Goal: Information Seeking & Learning: Learn about a topic

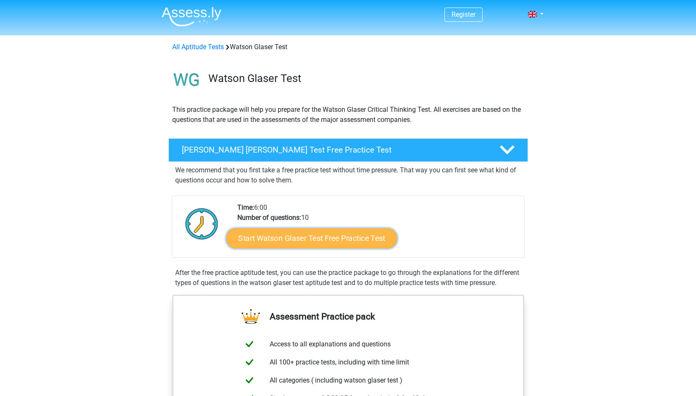
click at [352, 240] on link "Start Watson Glaser Test Free Practice Test" at bounding box center [311, 238] width 171 height 20
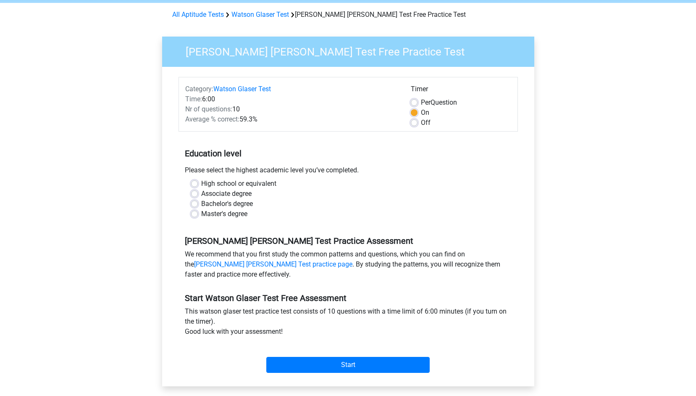
scroll to position [84, 0]
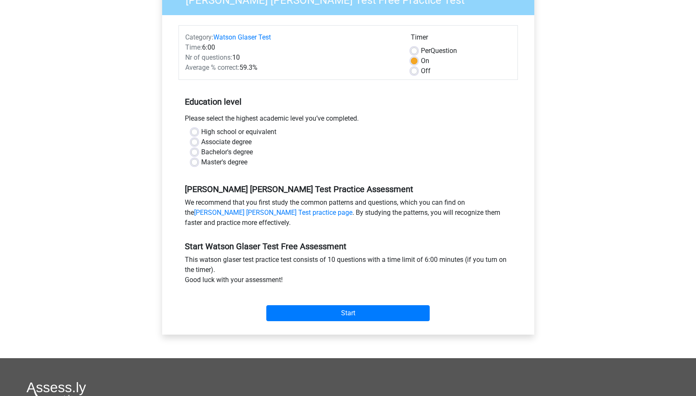
click at [201, 134] on label "High school or equivalent" at bounding box center [238, 132] width 75 height 10
click at [194, 134] on input "High school or equivalent" at bounding box center [194, 131] width 7 height 8
radio input "true"
click at [346, 315] on input "Start" at bounding box center [347, 313] width 163 height 16
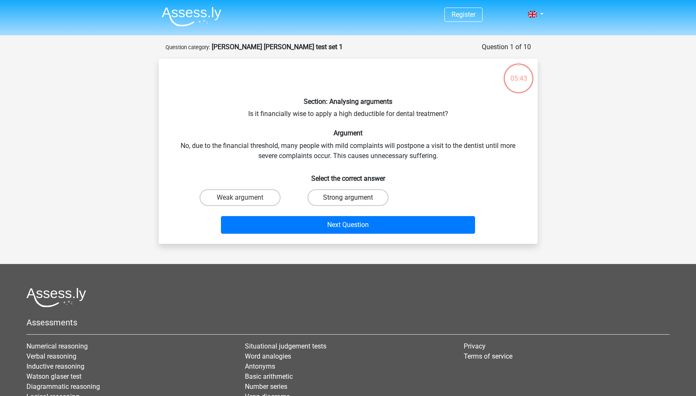
click at [358, 197] on label "Strong argument" at bounding box center [347, 197] width 81 height 17
click at [353, 197] on input "Strong argument" at bounding box center [350, 199] width 5 height 5
radio input "true"
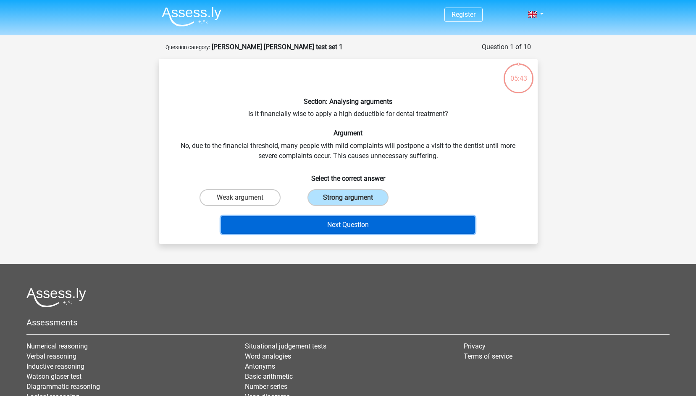
click at [363, 222] on button "Next Question" at bounding box center [348, 225] width 254 height 18
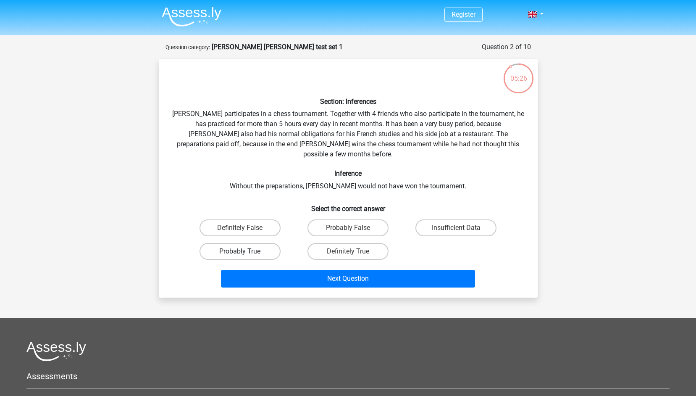
click at [265, 243] on label "Probably True" at bounding box center [239, 251] width 81 height 17
click at [245, 251] on input "Probably True" at bounding box center [242, 253] width 5 height 5
radio input "true"
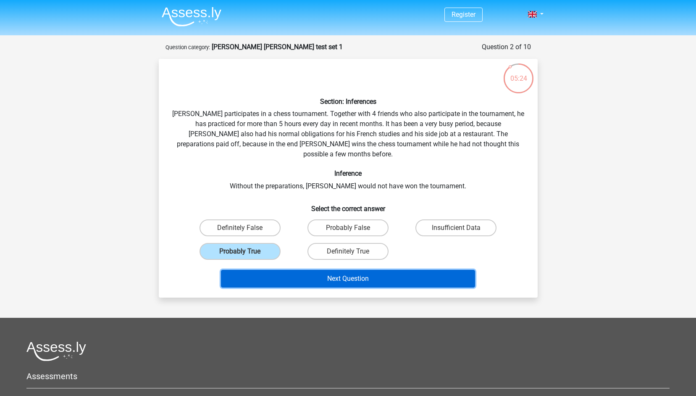
click at [320, 270] on button "Next Question" at bounding box center [348, 279] width 254 height 18
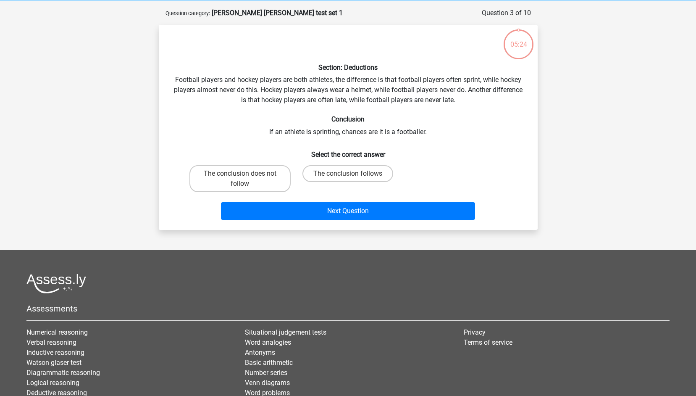
scroll to position [42, 0]
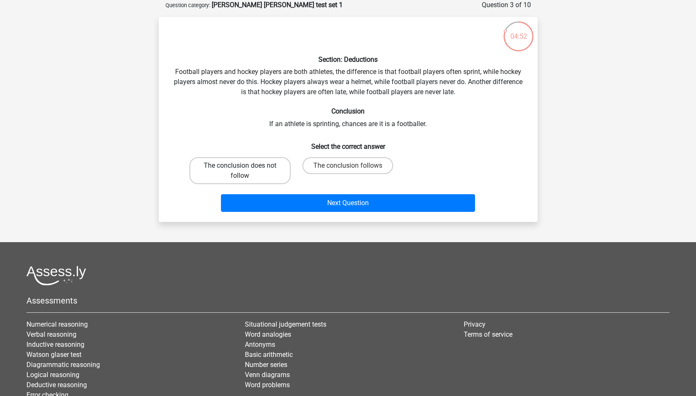
click at [277, 168] on label "The conclusion does not follow" at bounding box center [239, 170] width 101 height 27
click at [245, 168] on input "The conclusion does not follow" at bounding box center [242, 167] width 5 height 5
radio input "true"
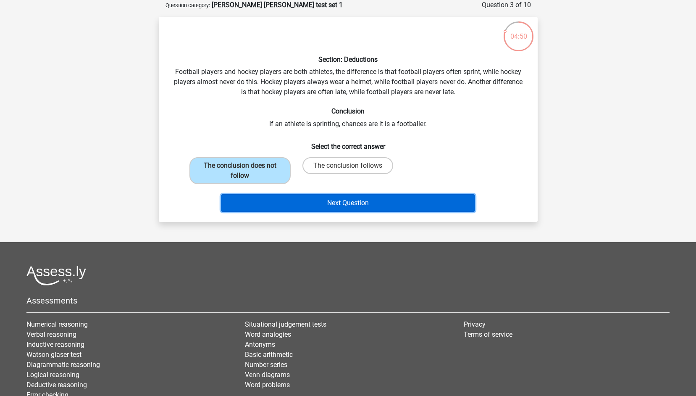
click at [345, 202] on button "Next Question" at bounding box center [348, 203] width 254 height 18
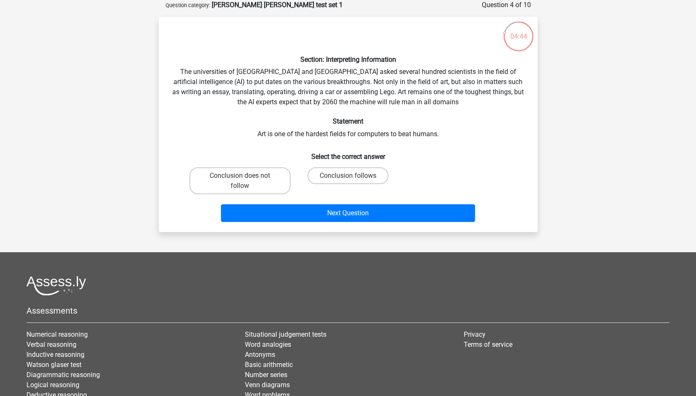
scroll to position [0, 0]
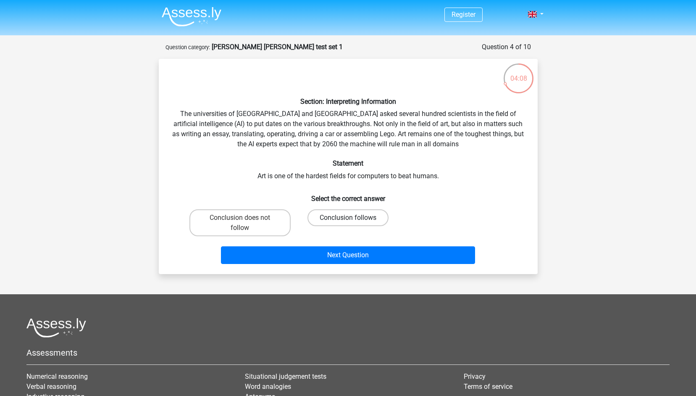
click at [367, 221] on label "Conclusion follows" at bounding box center [347, 217] width 81 height 17
click at [353, 221] on input "Conclusion follows" at bounding box center [350, 220] width 5 height 5
radio input "true"
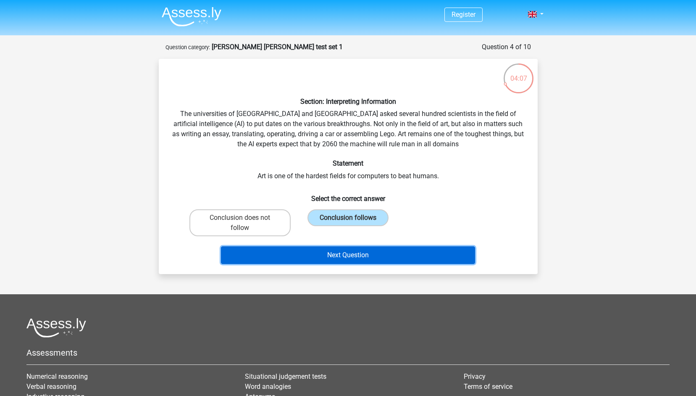
click at [389, 257] on button "Next Question" at bounding box center [348, 255] width 254 height 18
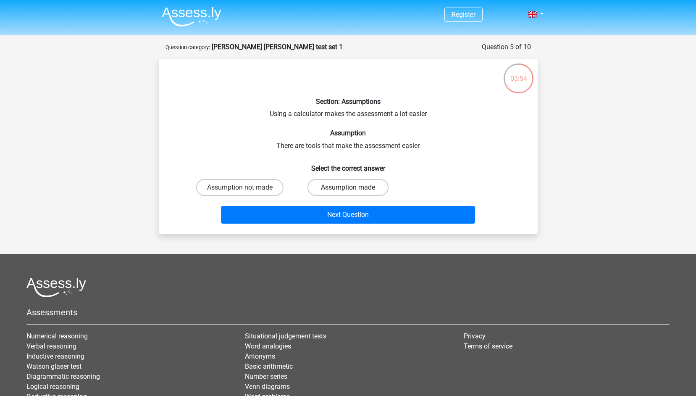
click at [381, 186] on label "Assumption made" at bounding box center [347, 187] width 81 height 17
click at [353, 187] on input "Assumption made" at bounding box center [350, 189] width 5 height 5
radio input "true"
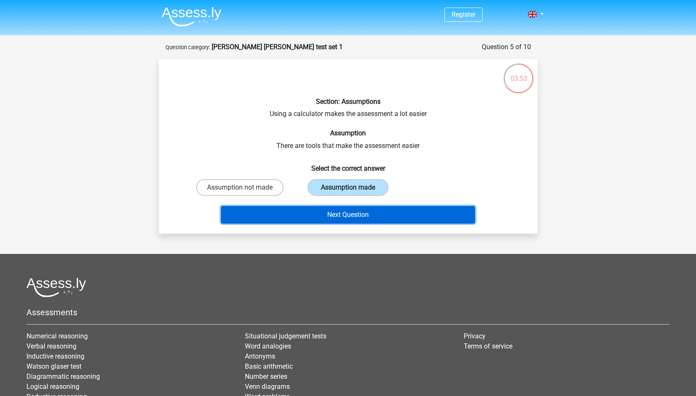
click at [388, 220] on button "Next Question" at bounding box center [348, 215] width 254 height 18
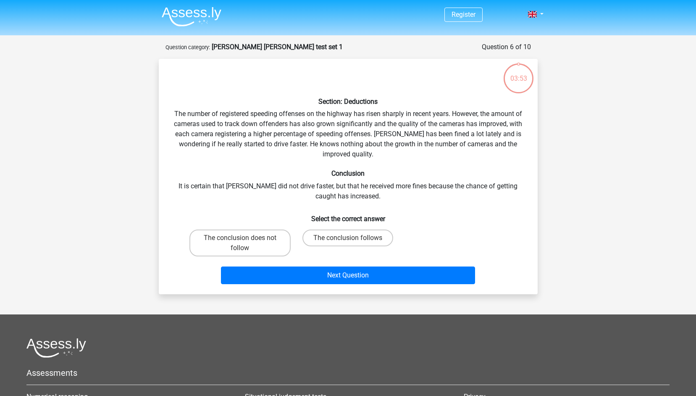
scroll to position [42, 0]
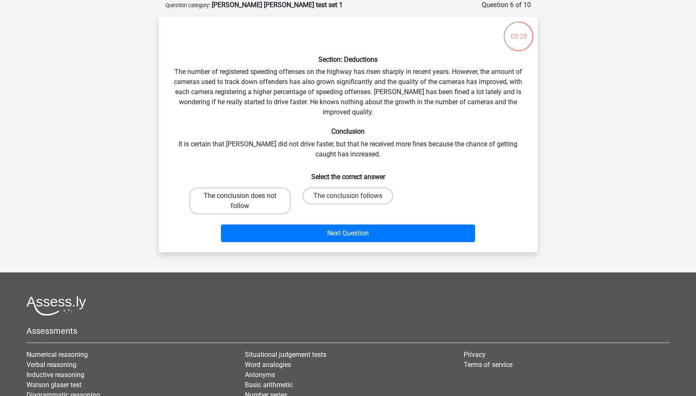
click at [233, 201] on label "The conclusion does not follow" at bounding box center [239, 200] width 101 height 27
click at [240, 201] on input "The conclusion does not follow" at bounding box center [242, 198] width 5 height 5
radio input "true"
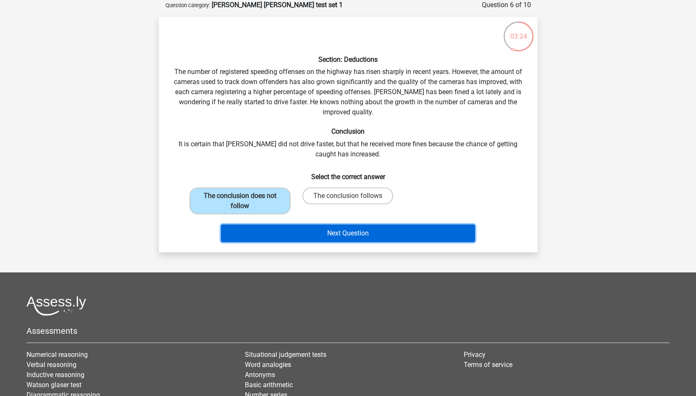
click at [412, 229] on button "Next Question" at bounding box center [348, 233] width 254 height 18
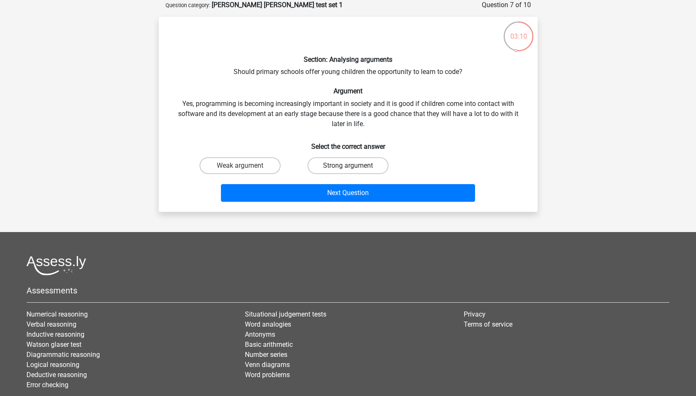
click at [375, 164] on label "Strong argument" at bounding box center [347, 165] width 81 height 17
click at [353, 165] on input "Strong argument" at bounding box center [350, 167] width 5 height 5
radio input "true"
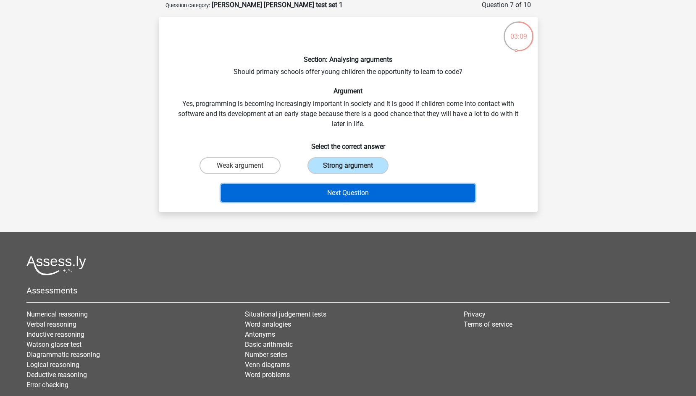
click at [387, 190] on button "Next Question" at bounding box center [348, 193] width 254 height 18
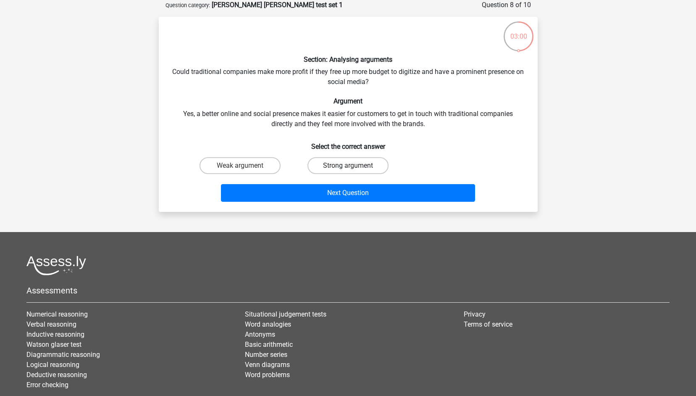
click at [382, 170] on label "Strong argument" at bounding box center [347, 165] width 81 height 17
click at [353, 170] on input "Strong argument" at bounding box center [350, 167] width 5 height 5
radio input "true"
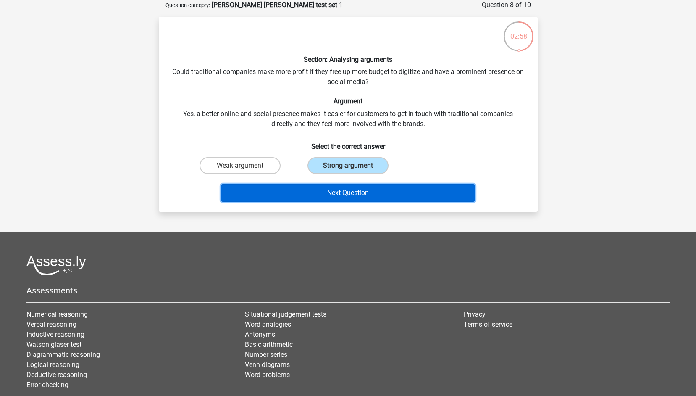
click at [398, 194] on button "Next Question" at bounding box center [348, 193] width 254 height 18
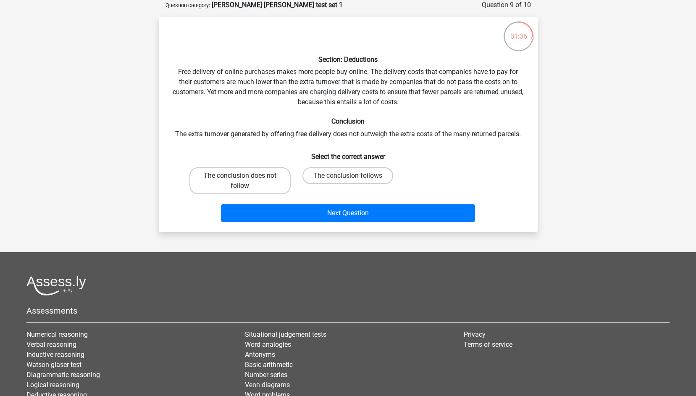
click at [270, 182] on label "The conclusion does not follow" at bounding box center [239, 180] width 101 height 27
click at [245, 181] on input "The conclusion does not follow" at bounding box center [242, 178] width 5 height 5
radio input "true"
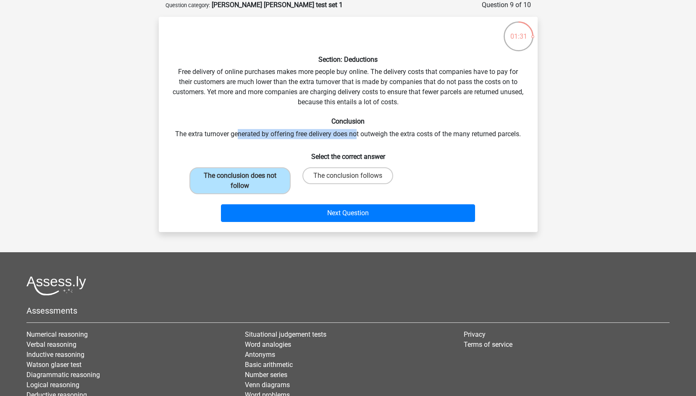
drag, startPoint x: 237, startPoint y: 137, endPoint x: 357, endPoint y: 134, distance: 119.7
click at [357, 134] on div "Section: Deductions Free delivery of online purchases makes more people buy onl…" at bounding box center [348, 125] width 372 height 202
drag, startPoint x: 357, startPoint y: 134, endPoint x: 393, endPoint y: 134, distance: 36.5
click at [393, 134] on div "Section: Deductions Free delivery of online purchases makes more people buy onl…" at bounding box center [348, 125] width 372 height 202
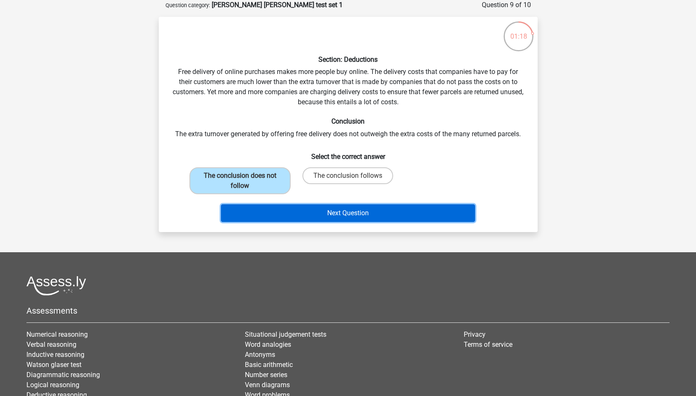
click at [381, 214] on button "Next Question" at bounding box center [348, 213] width 254 height 18
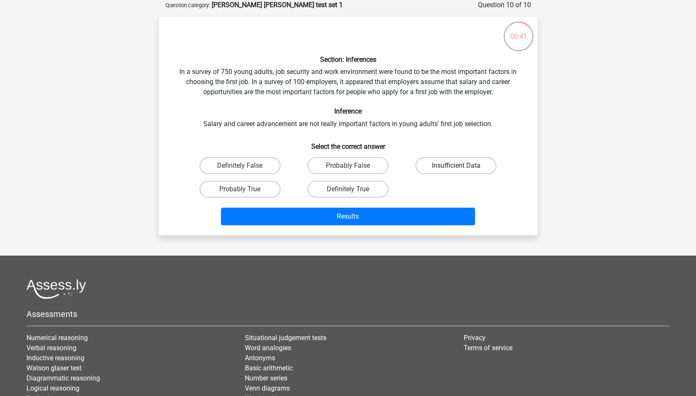
click at [430, 163] on label "Insufficient Data" at bounding box center [455, 165] width 81 height 17
click at [456, 165] on input "Insufficient Data" at bounding box center [458, 167] width 5 height 5
radio input "true"
click at [413, 207] on div "Results" at bounding box center [348, 215] width 352 height 28
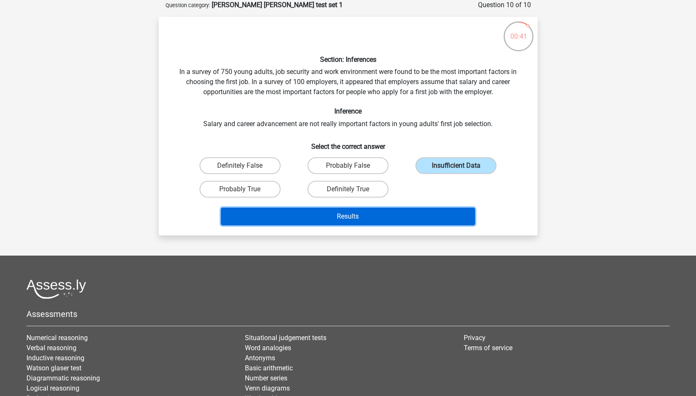
click at [413, 211] on button "Results" at bounding box center [348, 216] width 254 height 18
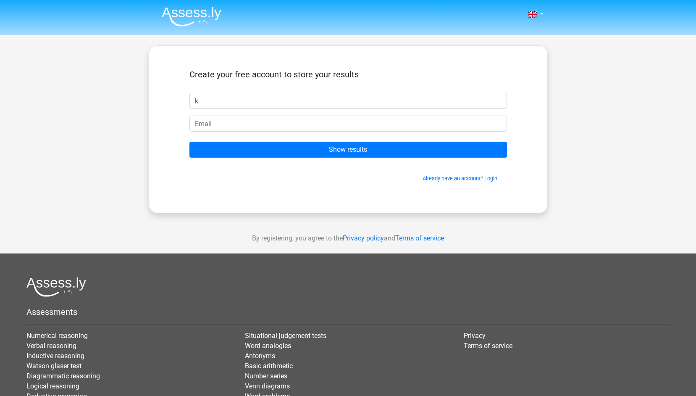
type input "k"
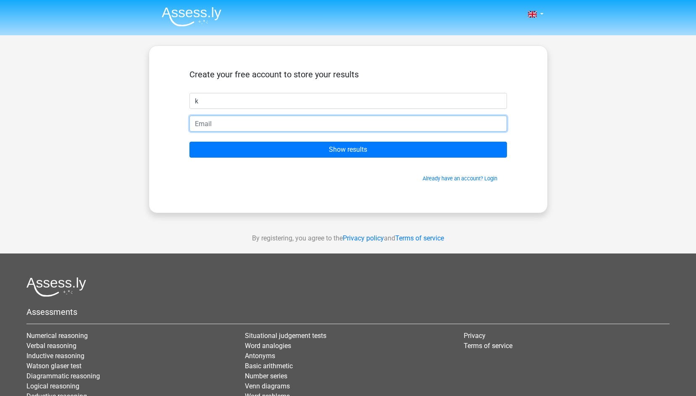
click at [245, 118] on input "email" at bounding box center [347, 123] width 317 height 16
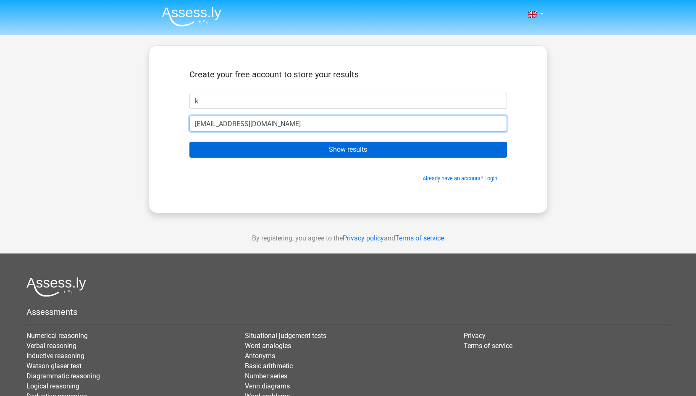
type input "katrinawhchan@gmail.com"
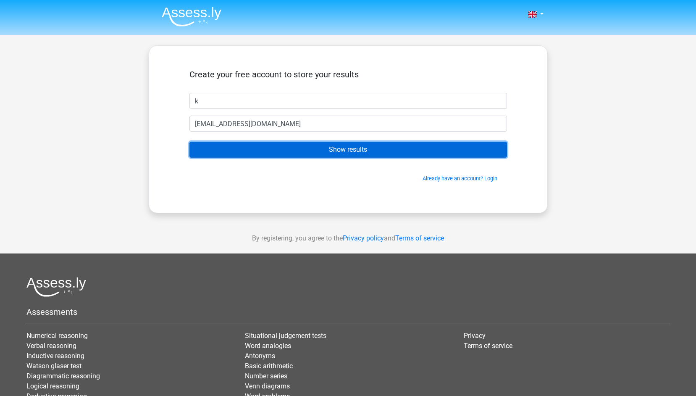
click at [273, 154] on input "Show results" at bounding box center [347, 150] width 317 height 16
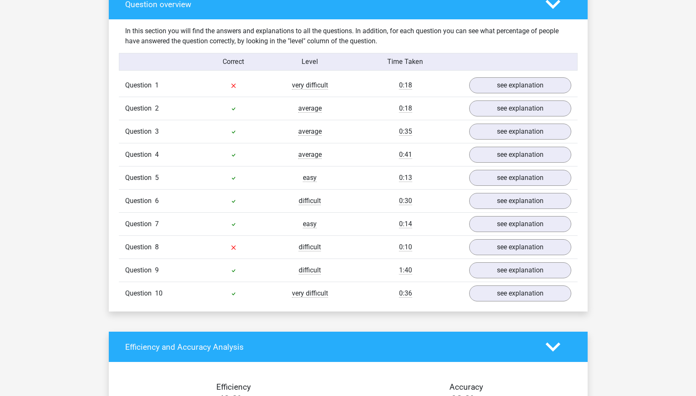
scroll to position [630, 0]
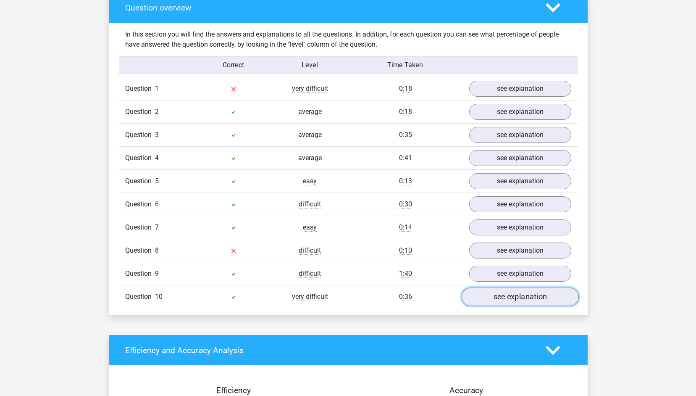
click at [475, 302] on link "see explanation" at bounding box center [519, 297] width 117 height 18
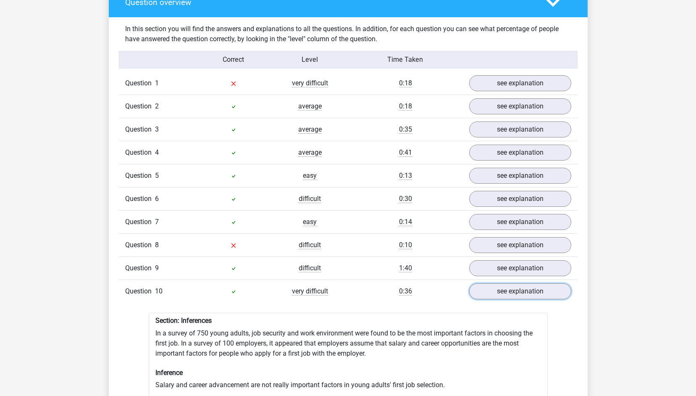
scroll to position [588, 0]
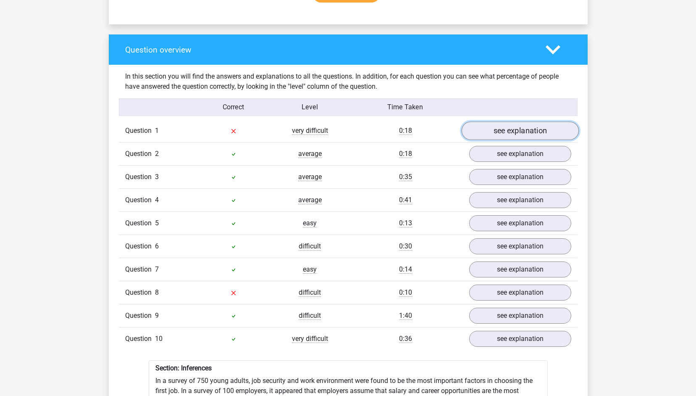
click at [552, 136] on link "see explanation" at bounding box center [519, 131] width 117 height 18
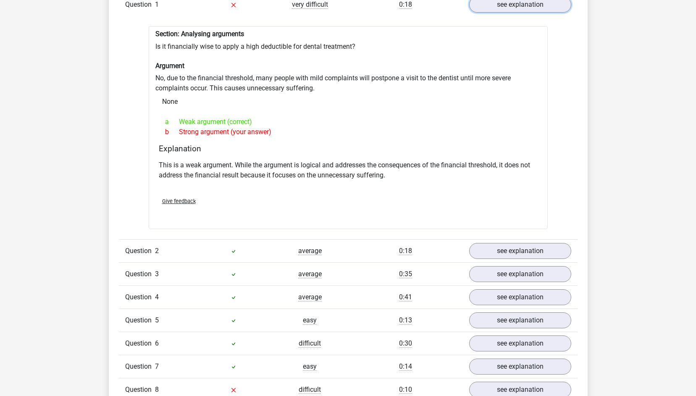
scroll to position [630, 0]
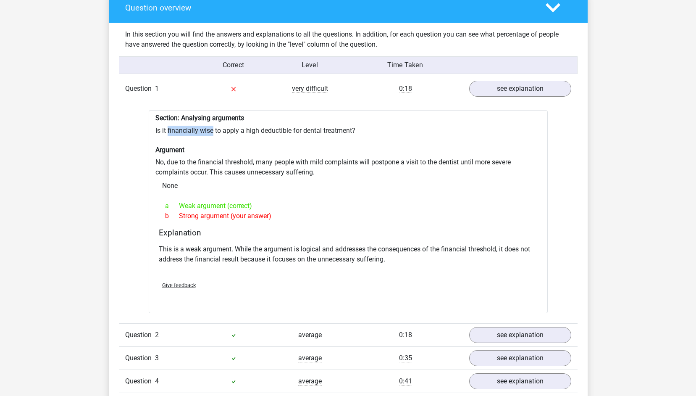
drag, startPoint x: 201, startPoint y: 130, endPoint x: 212, endPoint y: 131, distance: 11.0
click at [212, 131] on div "Section: Analysing arguments Is it financially wise to apply a high deductible …" at bounding box center [348, 211] width 399 height 203
drag, startPoint x: 212, startPoint y: 131, endPoint x: 245, endPoint y: 168, distance: 49.7
click at [245, 168] on div "Section: Analysing arguments Is it financially wise to apply a high deductible …" at bounding box center [348, 211] width 399 height 203
click at [271, 184] on div "None" at bounding box center [348, 185] width 386 height 17
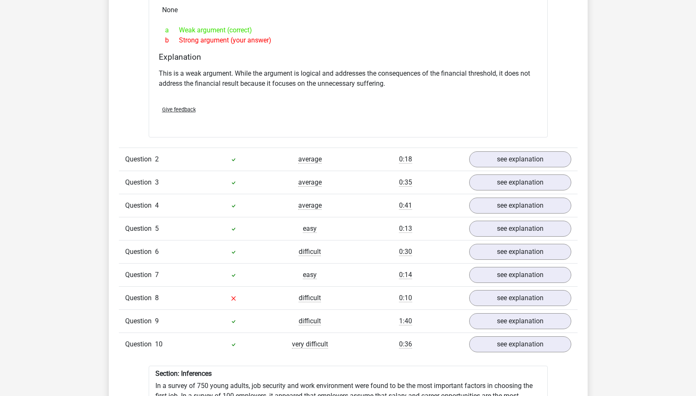
scroll to position [840, 0]
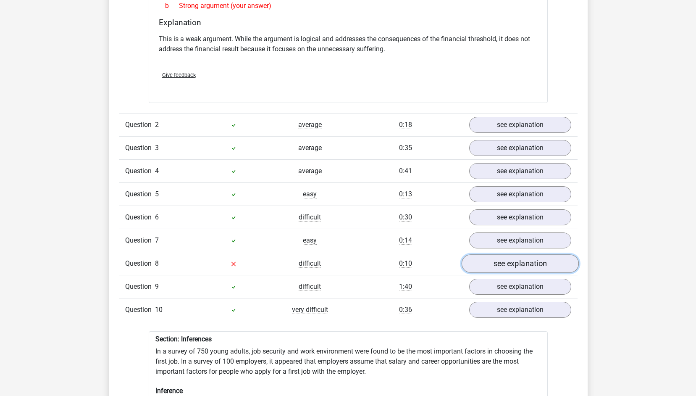
click at [509, 266] on link "see explanation" at bounding box center [519, 263] width 117 height 18
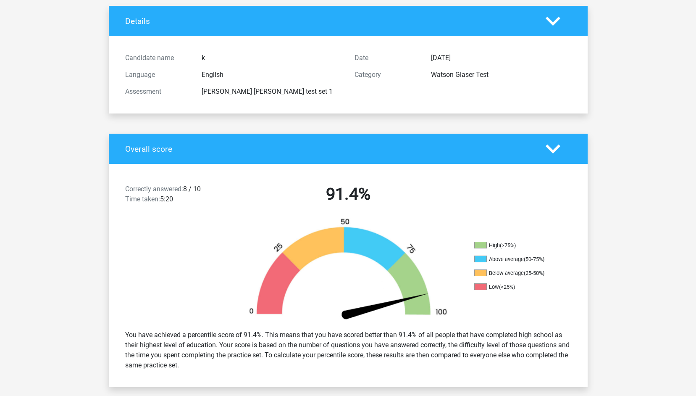
scroll to position [0, 0]
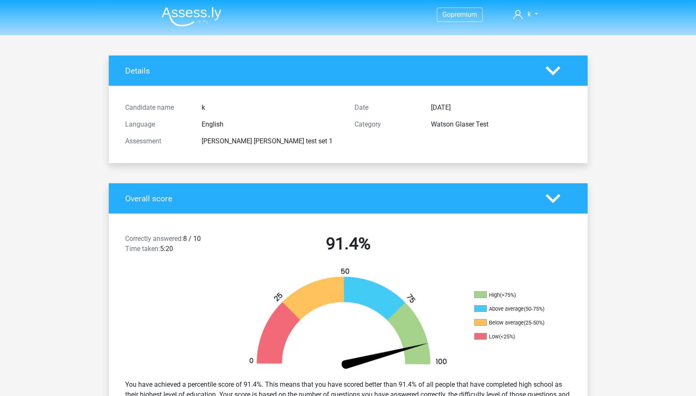
click at [552, 71] on icon at bounding box center [553, 70] width 15 height 15
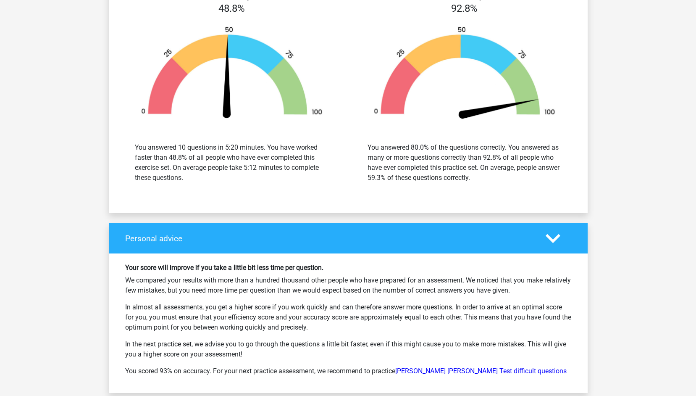
scroll to position [1848, 0]
